Goal: Transaction & Acquisition: Subscribe to service/newsletter

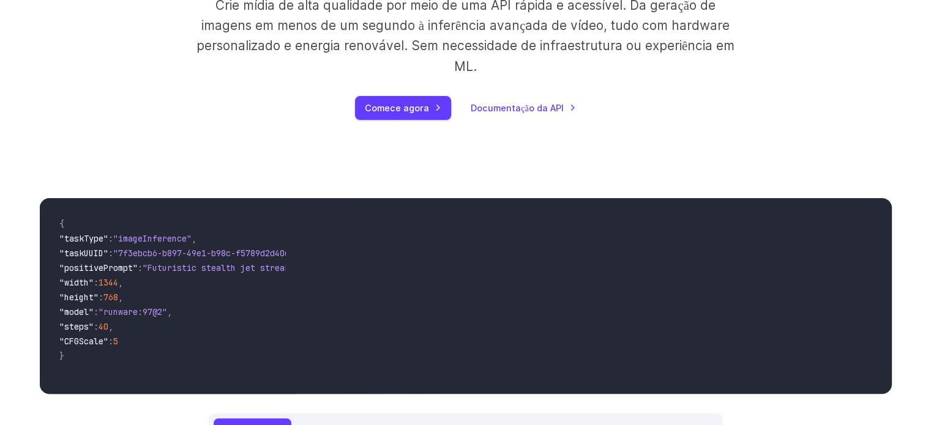
scroll to position [306, 0]
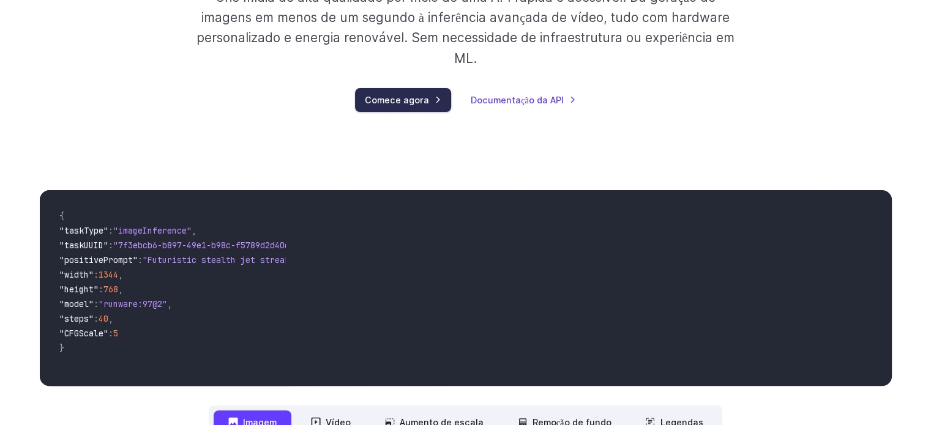
click at [413, 106] on font "Comece agora" at bounding box center [397, 100] width 64 height 14
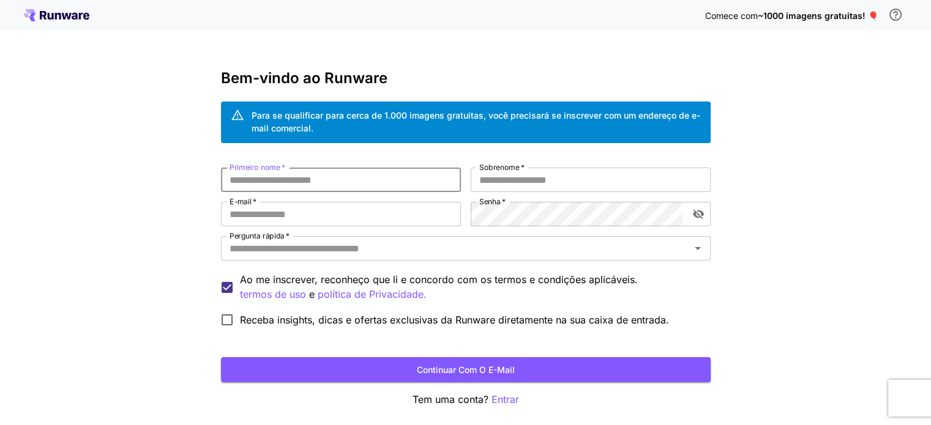
click at [343, 174] on input "Primeiro nome   *" at bounding box center [341, 180] width 240 height 24
